Goal: Transaction & Acquisition: Purchase product/service

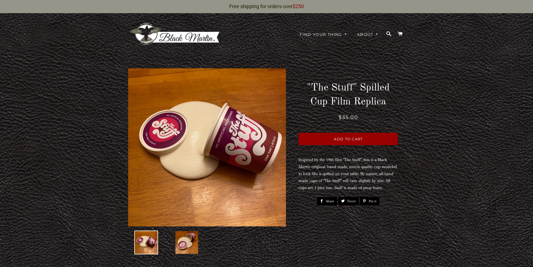
click at [194, 244] on img at bounding box center [187, 242] width 24 height 24
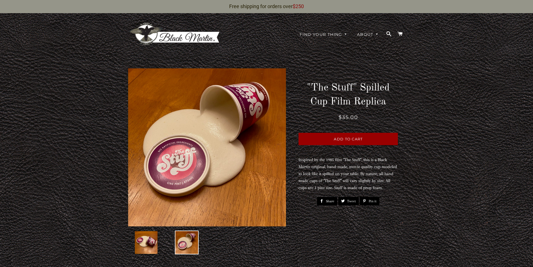
click at [150, 239] on img at bounding box center [146, 242] width 24 height 24
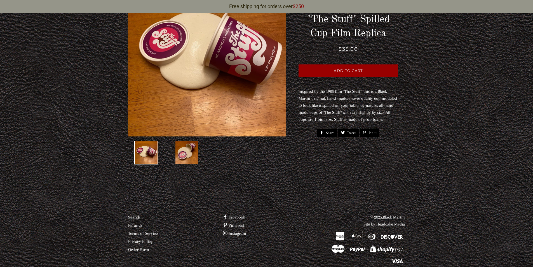
scroll to position [100, 0]
